Goal: Task Accomplishment & Management: Use online tool/utility

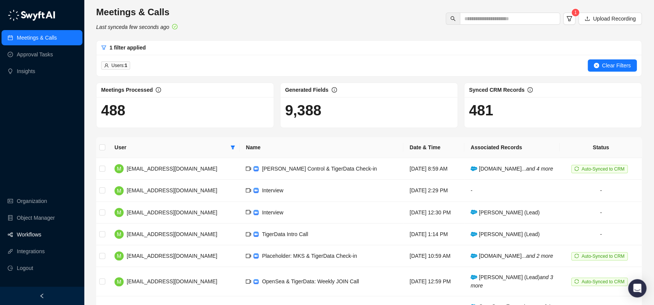
click at [27, 230] on link "Workflows" at bounding box center [29, 234] width 24 height 15
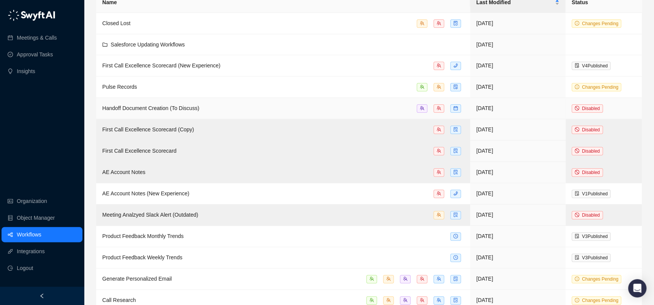
scroll to position [59, 0]
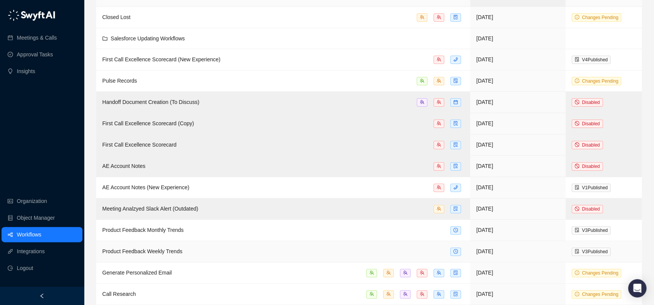
click at [198, 247] on div "Product Feedback Weekly Trends" at bounding box center [283, 251] width 362 height 9
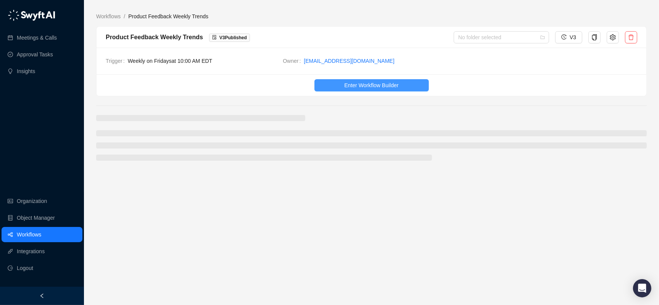
click at [370, 82] on span "Enter Workflow Builder" at bounding box center [371, 85] width 54 height 8
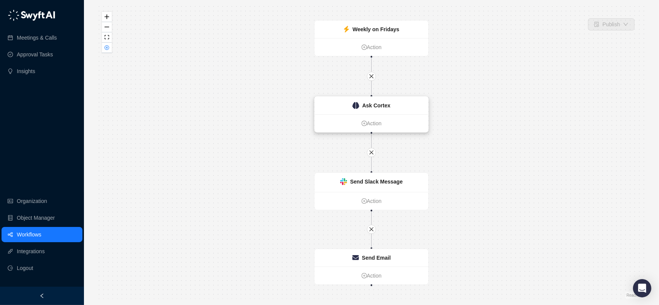
click at [349, 112] on div "Ask Cortex" at bounding box center [372, 106] width 114 height 18
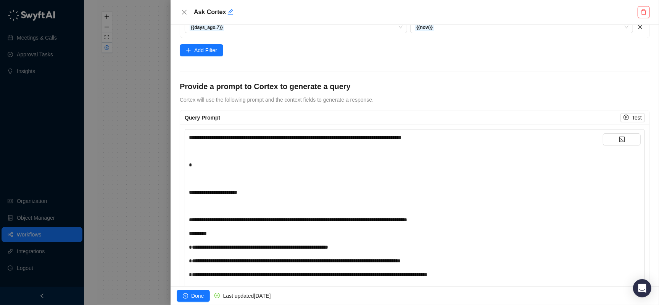
scroll to position [187, 0]
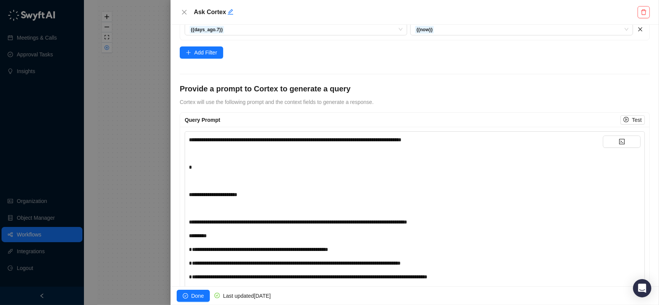
click at [332, 149] on div "﻿" at bounding box center [396, 153] width 414 height 8
click at [470, 137] on div "**********" at bounding box center [396, 140] width 414 height 8
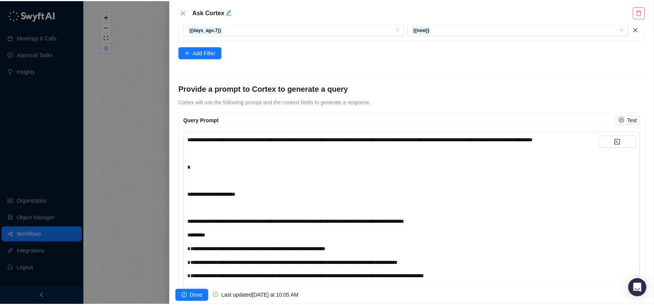
scroll to position [214, 0]
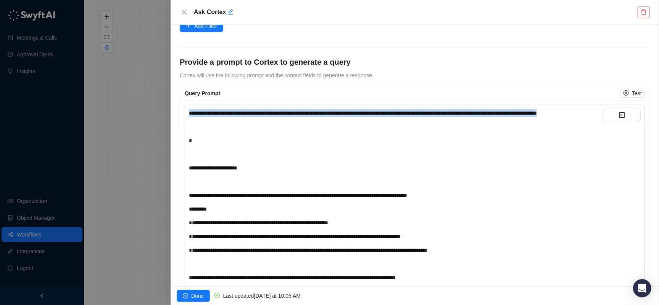
drag, startPoint x: 261, startPoint y: 118, endPoint x: 182, endPoint y: 113, distance: 79.5
copy span "**********"
click at [199, 299] on span "Done" at bounding box center [197, 296] width 13 height 8
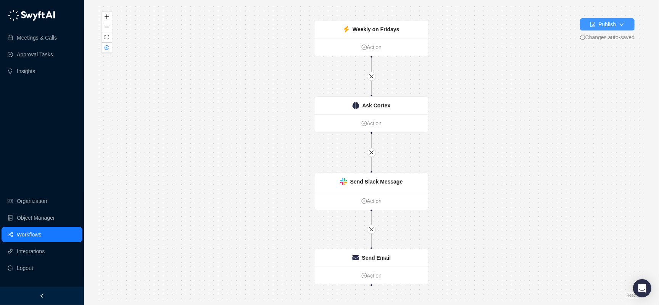
click at [598, 27] on div "Publish" at bounding box center [607, 24] width 18 height 8
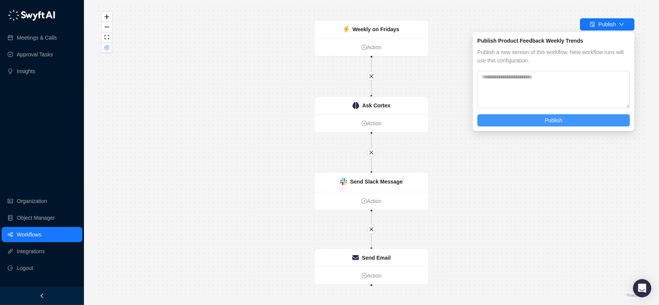
click at [535, 117] on button "Publish" at bounding box center [553, 120] width 153 height 12
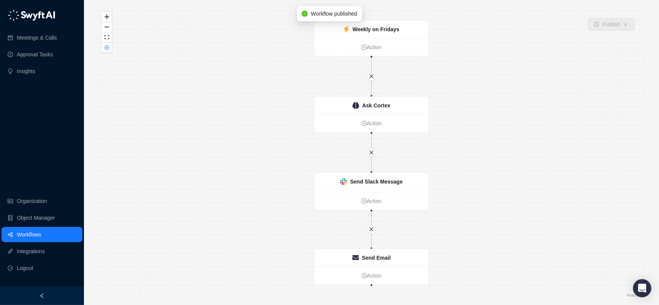
click at [34, 234] on link "Workflows" at bounding box center [29, 234] width 24 height 15
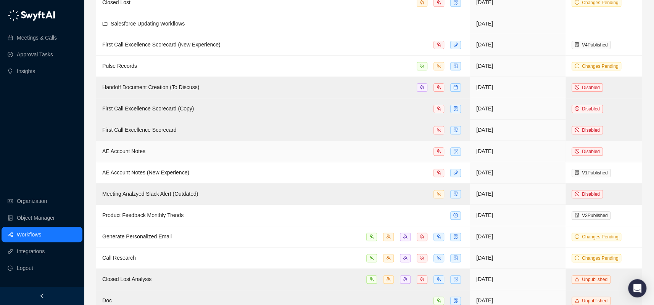
scroll to position [103, 0]
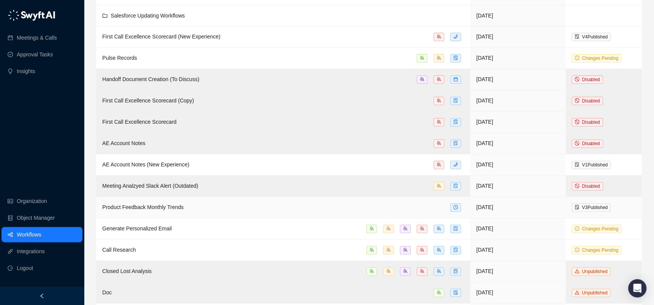
click at [178, 208] on span "Product Feedback Monthly Trends" at bounding box center [142, 207] width 81 height 6
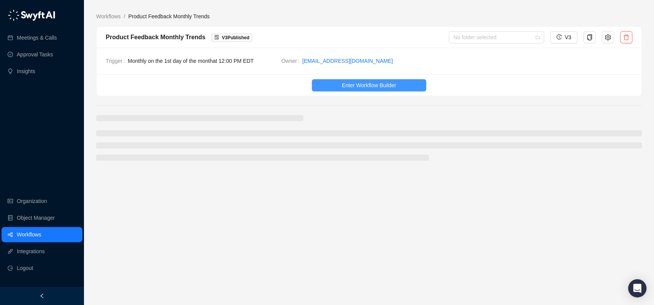
click at [363, 90] on button "Enter Workflow Builder" at bounding box center [369, 85] width 114 height 12
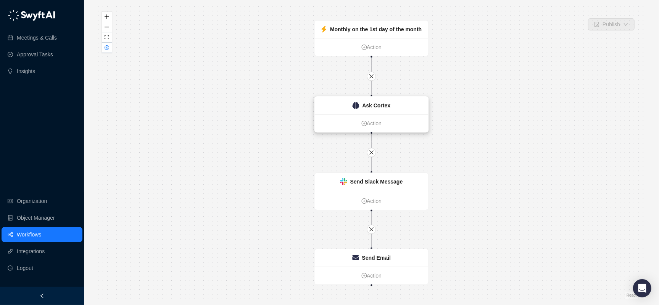
click at [370, 108] on strong "Ask Cortex" at bounding box center [376, 106] width 28 height 6
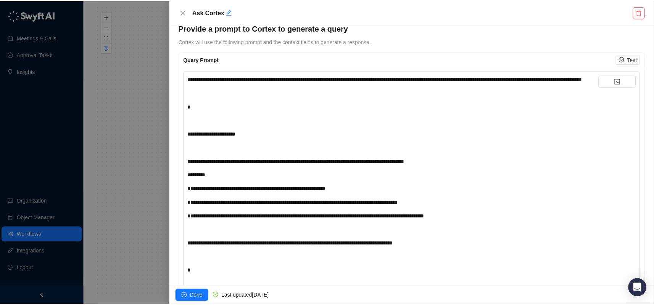
scroll to position [244, 0]
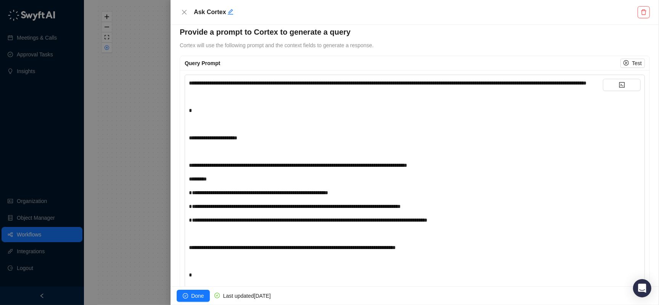
click at [328, 87] on div "**********" at bounding box center [396, 83] width 414 height 8
click at [334, 87] on div "**********" at bounding box center [396, 83] width 414 height 8
drag, startPoint x: 488, startPoint y: 94, endPoint x: 468, endPoint y: 83, distance: 23.2
click at [468, 83] on div "**********" at bounding box center [396, 83] width 414 height 8
copy span "**********"
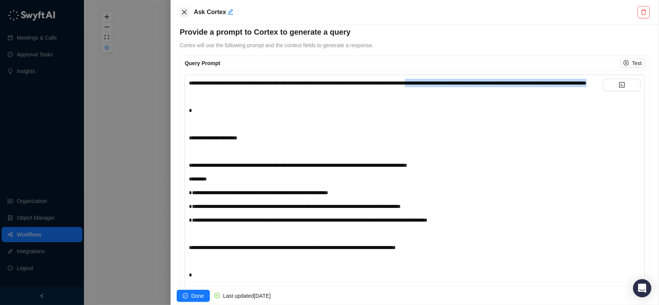
click at [186, 14] on icon "close" at bounding box center [184, 12] width 5 height 5
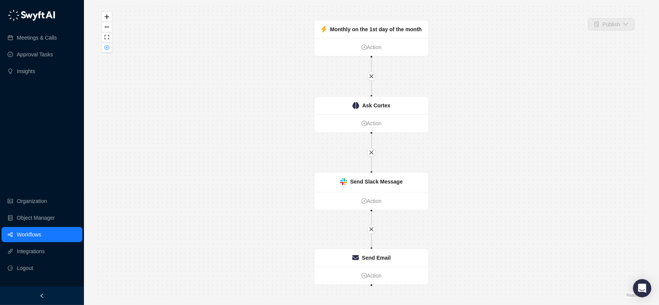
click at [33, 232] on link "Workflows" at bounding box center [29, 234] width 24 height 15
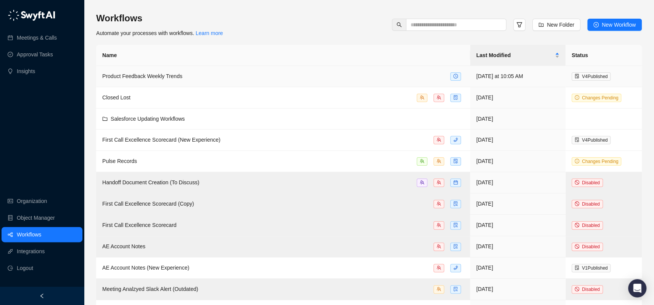
click at [213, 77] on div "Product Feedback Weekly Trends" at bounding box center [283, 76] width 362 height 9
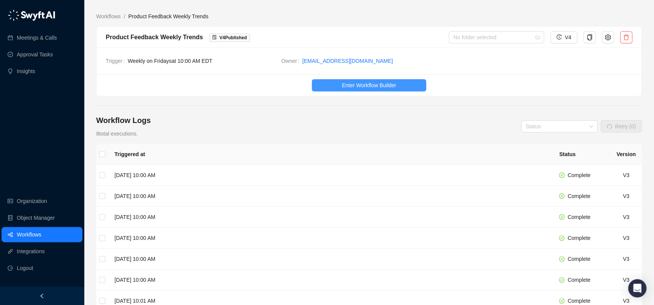
click at [350, 89] on span "Enter Workflow Builder" at bounding box center [369, 85] width 54 height 8
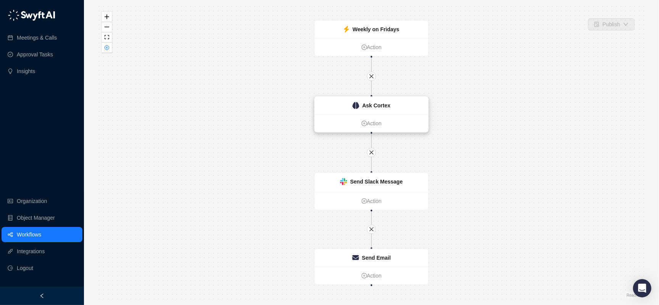
click at [368, 104] on strong "Ask Cortex" at bounding box center [376, 106] width 28 height 6
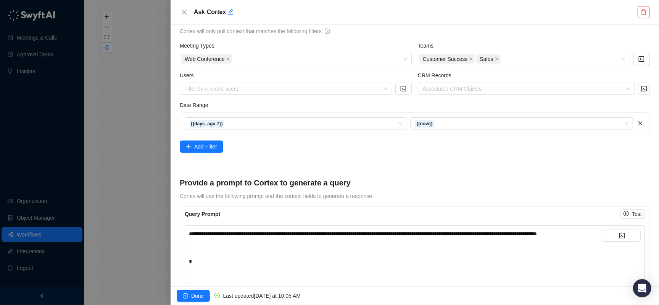
scroll to position [112, 0]
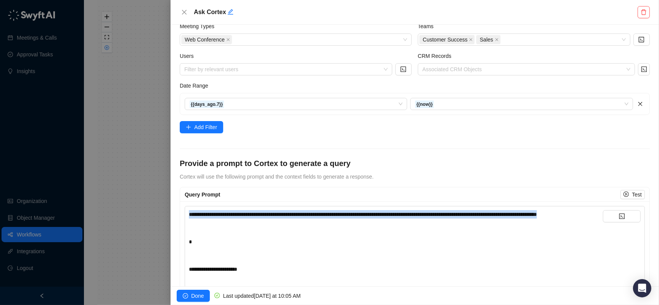
drag, startPoint x: 267, startPoint y: 225, endPoint x: 176, endPoint y: 209, distance: 92.4
click at [176, 209] on div "**********" at bounding box center [414, 156] width 488 height 262
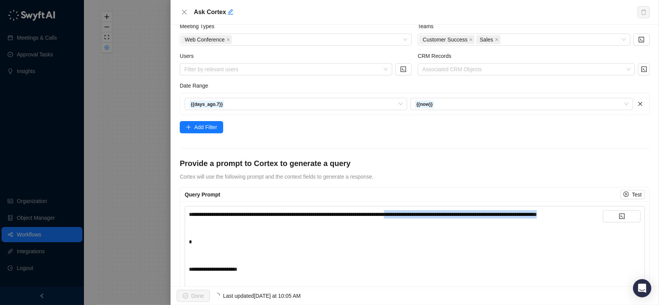
drag, startPoint x: 401, startPoint y: 224, endPoint x: 441, endPoint y: 217, distance: 41.0
click at [441, 217] on div "**********" at bounding box center [396, 214] width 414 height 8
click at [466, 219] on div "**********" at bounding box center [396, 214] width 414 height 8
drag, startPoint x: 468, startPoint y: 222, endPoint x: 465, endPoint y: 215, distance: 7.7
click at [465, 215] on div "**********" at bounding box center [396, 214] width 414 height 8
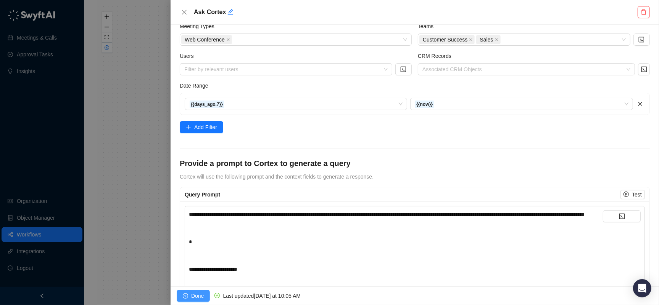
click at [191, 292] on button "Done" at bounding box center [193, 296] width 33 height 12
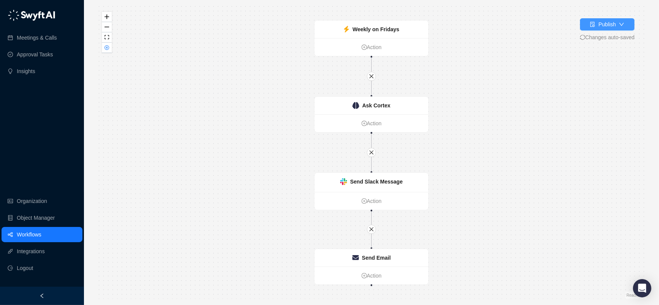
click at [608, 21] on div "Publish" at bounding box center [607, 24] width 18 height 8
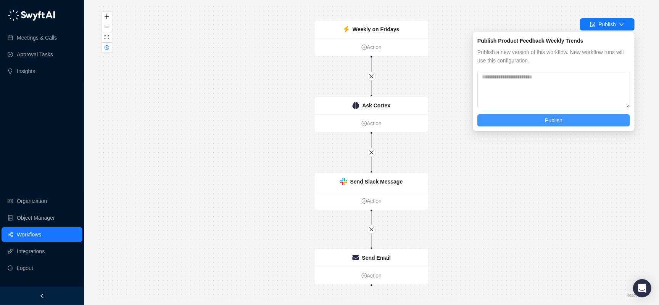
click at [527, 122] on button "Publish" at bounding box center [553, 120] width 153 height 12
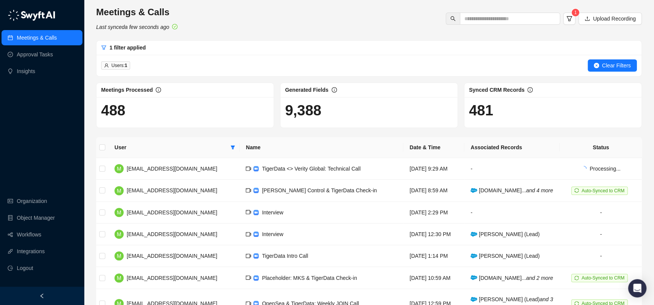
click at [124, 63] on span "Users: 1" at bounding box center [119, 65] width 16 height 5
click at [595, 62] on button "Clear Filters" at bounding box center [611, 65] width 49 height 12
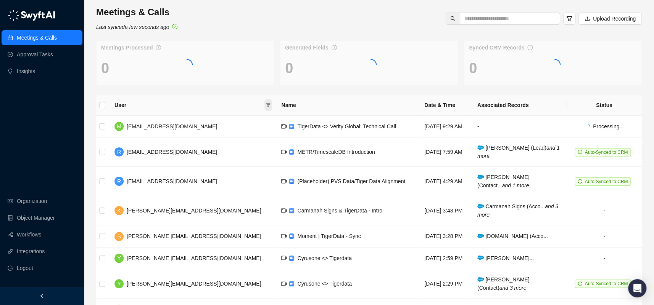
click at [266, 105] on icon "filter" at bounding box center [268, 105] width 5 height 5
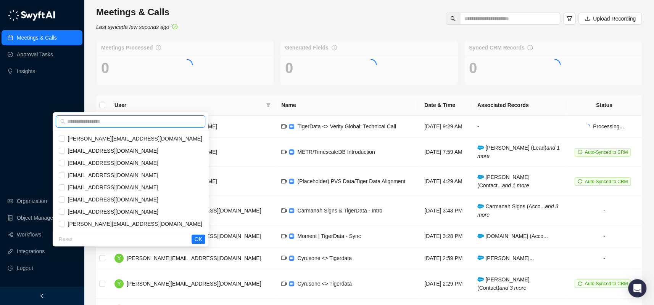
click at [188, 119] on input "text" at bounding box center [133, 121] width 133 height 8
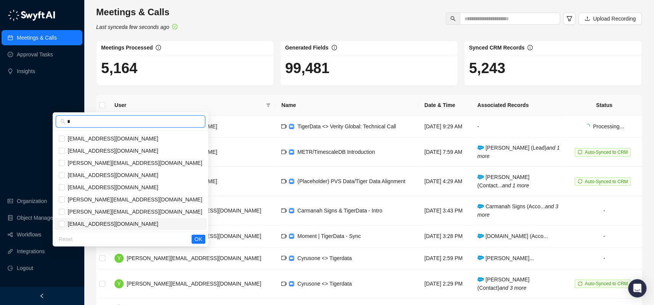
type input "*"
drag, startPoint x: 142, startPoint y: 225, endPoint x: 159, endPoint y: 226, distance: 17.2
click at [142, 225] on span "vkrestina@tigerdata.com" at bounding box center [111, 224] width 93 height 8
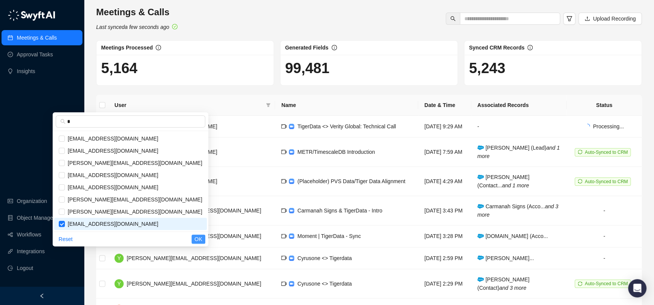
click at [196, 237] on span "OK" at bounding box center [198, 239] width 8 height 8
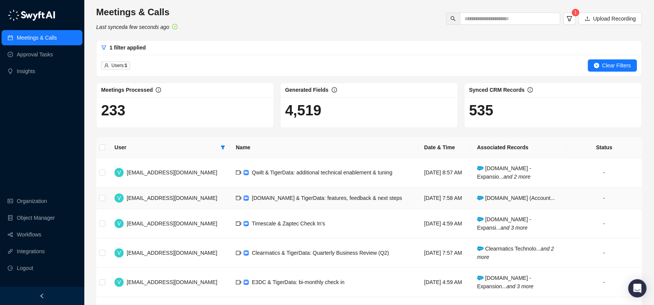
click at [272, 199] on span "nexxiot.com & TigerData: features, feedback & next steps" at bounding box center [327, 198] width 150 height 6
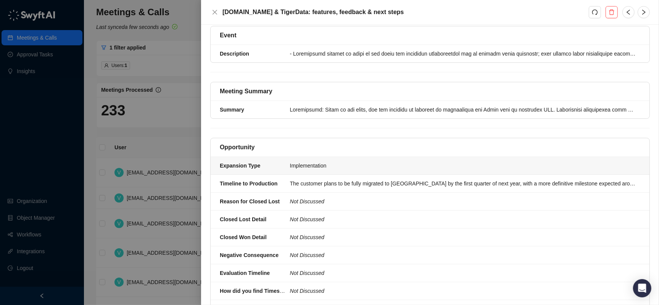
scroll to position [527, 0]
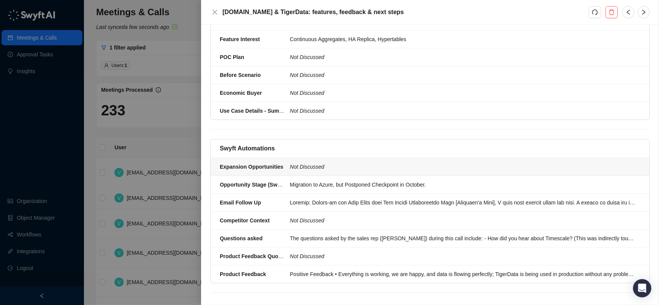
click at [326, 163] on div "Not Discussed" at bounding box center [463, 167] width 350 height 8
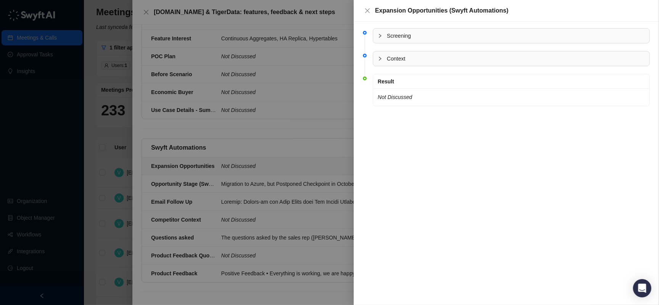
scroll to position [526, 0]
click at [385, 68] on li "Context" at bounding box center [506, 65] width 287 height 23
click at [391, 64] on div "Context" at bounding box center [511, 58] width 276 height 14
click at [398, 47] on li "Screening" at bounding box center [506, 42] width 287 height 23
click at [402, 38] on span "Screening" at bounding box center [516, 36] width 258 height 8
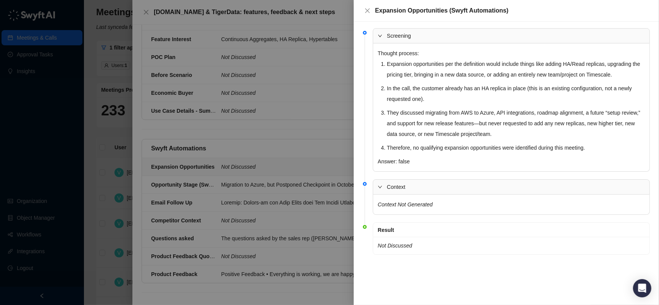
click at [325, 143] on div at bounding box center [329, 152] width 659 height 305
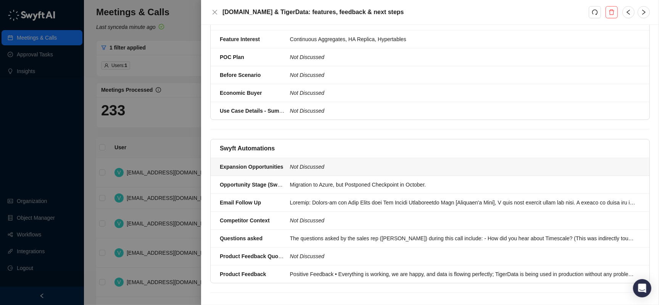
click at [248, 170] on li "Expansion Opportunities Not Discussed" at bounding box center [429, 167] width 439 height 18
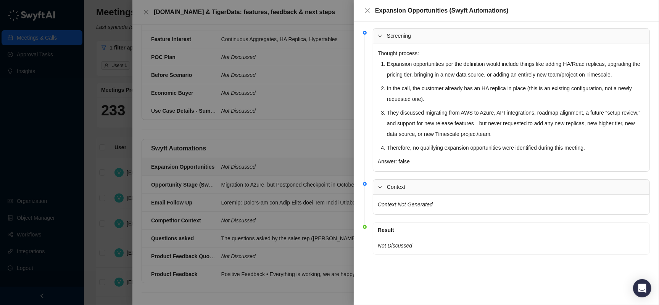
click at [98, 180] on div at bounding box center [329, 152] width 659 height 305
